Goal: Task Accomplishment & Management: Use online tool/utility

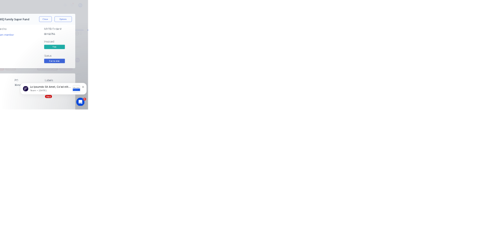
click at [411, 42] on button "Close" at bounding box center [397, 42] width 28 height 12
